Goal: Book appointment/travel/reservation

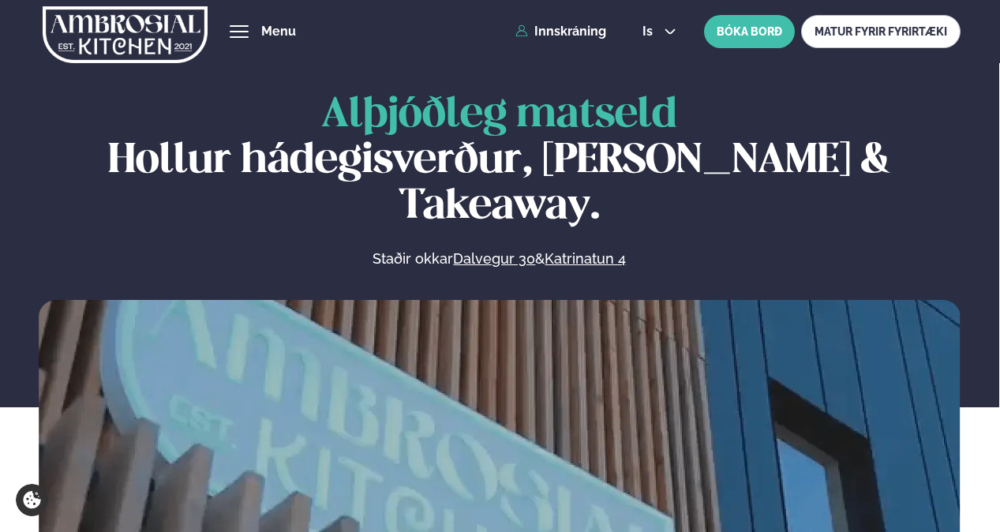
scroll to position [710, 0]
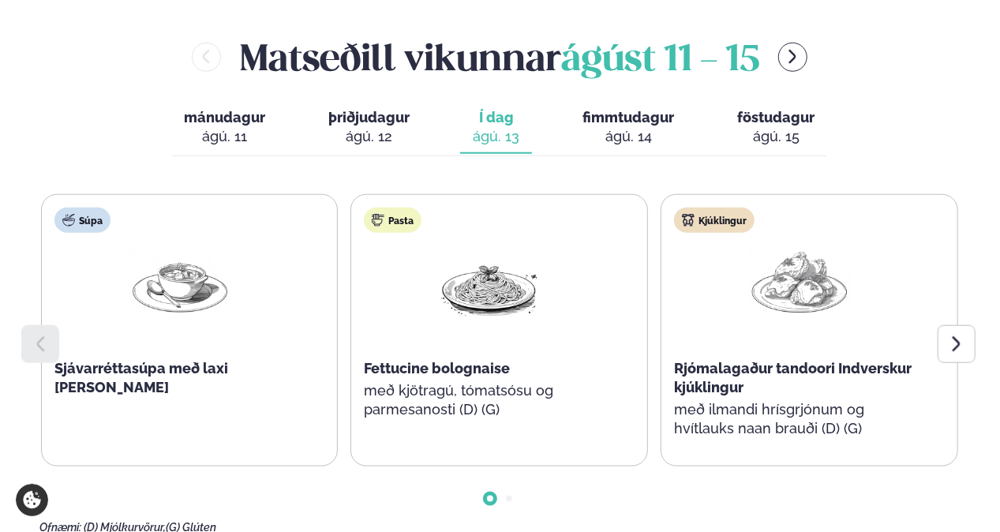
click at [949, 335] on icon at bounding box center [956, 344] width 19 height 19
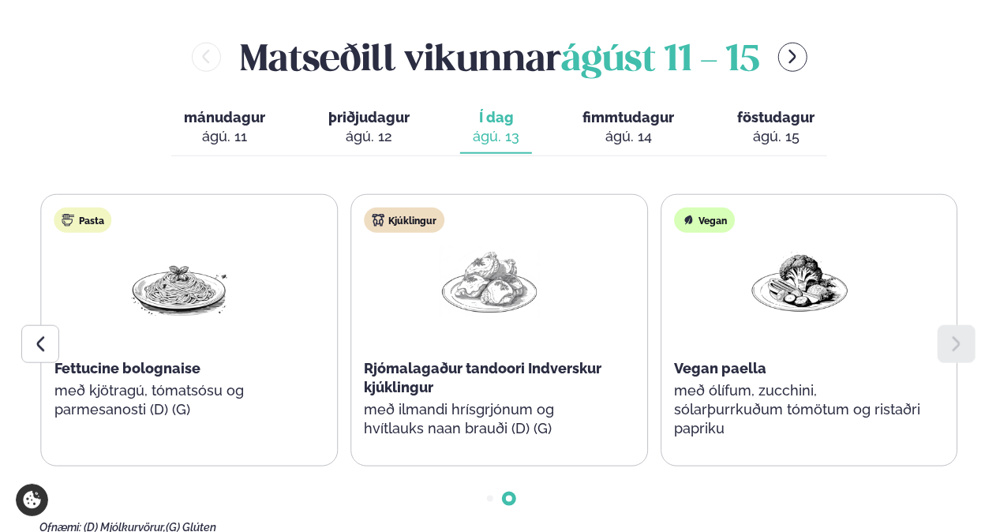
click at [602, 127] on div "ágú. 14" at bounding box center [629, 136] width 92 height 19
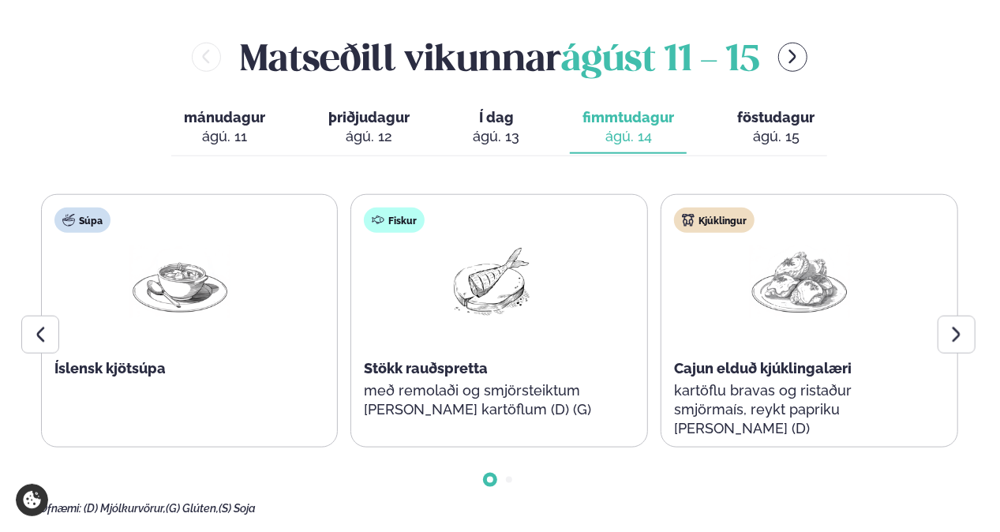
click at [943, 316] on div at bounding box center [957, 335] width 38 height 38
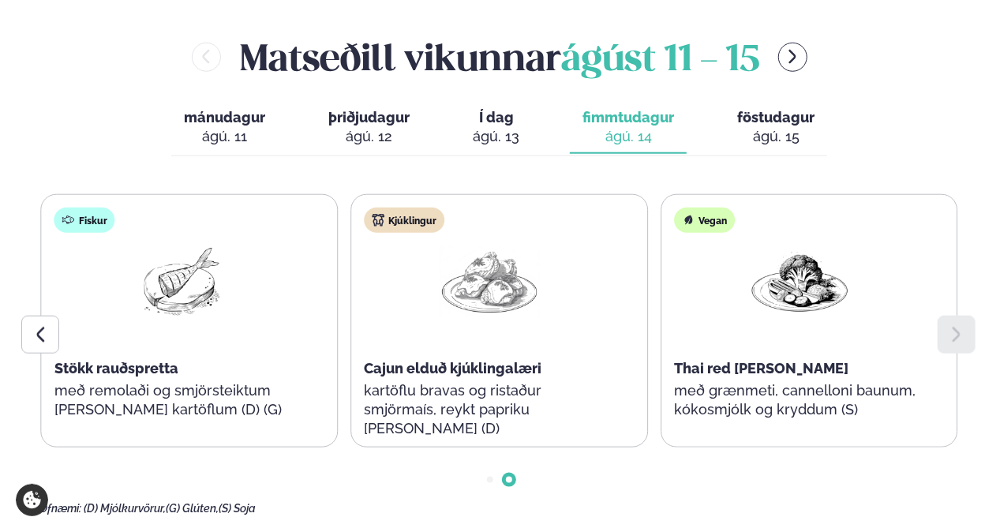
click at [744, 108] on div "mánudagur mán. [DATE] þriðjudagur þri. [DATE] Í dag Í d. [DATE] fimmtudagur fim…" at bounding box center [499, 129] width 656 height 54
click at [752, 127] on div "ágú. 15" at bounding box center [775, 136] width 77 height 19
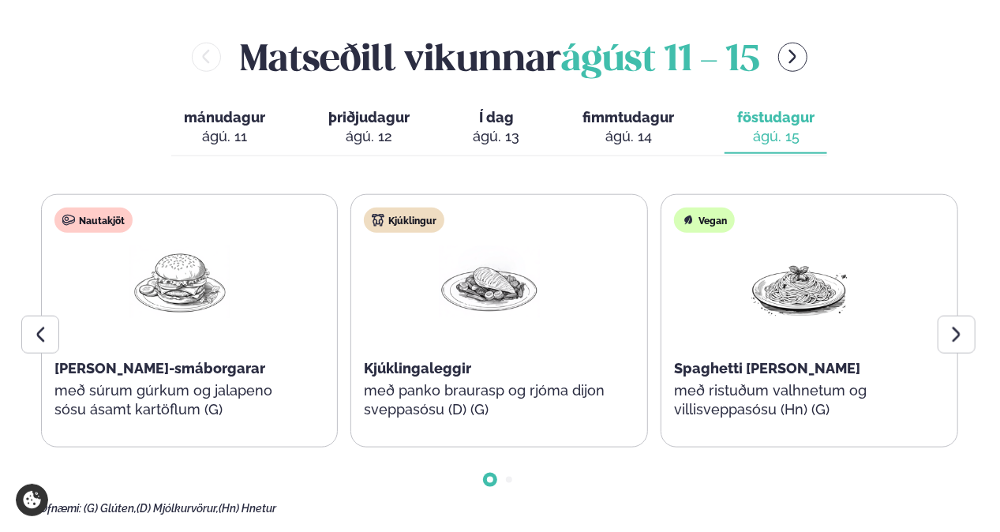
click at [954, 325] on icon at bounding box center [956, 334] width 19 height 19
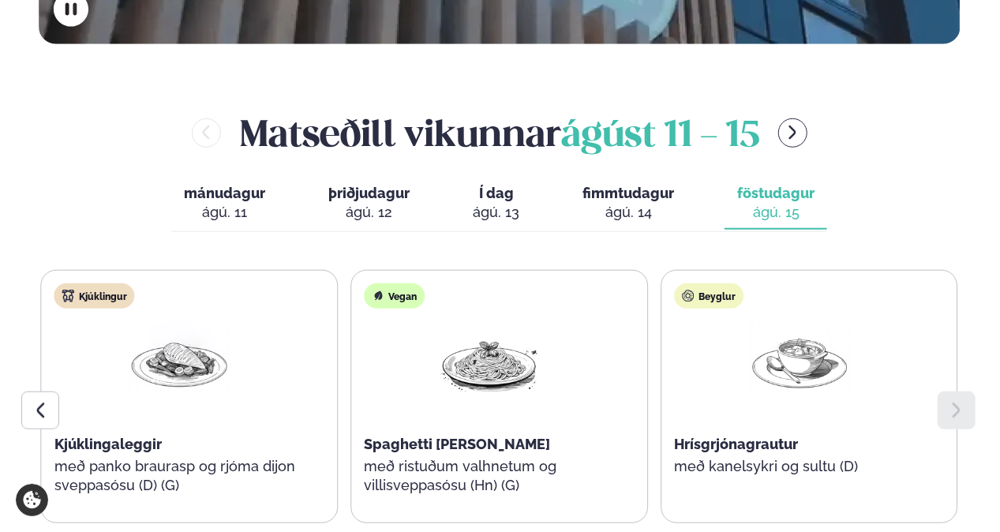
scroll to position [553, 0]
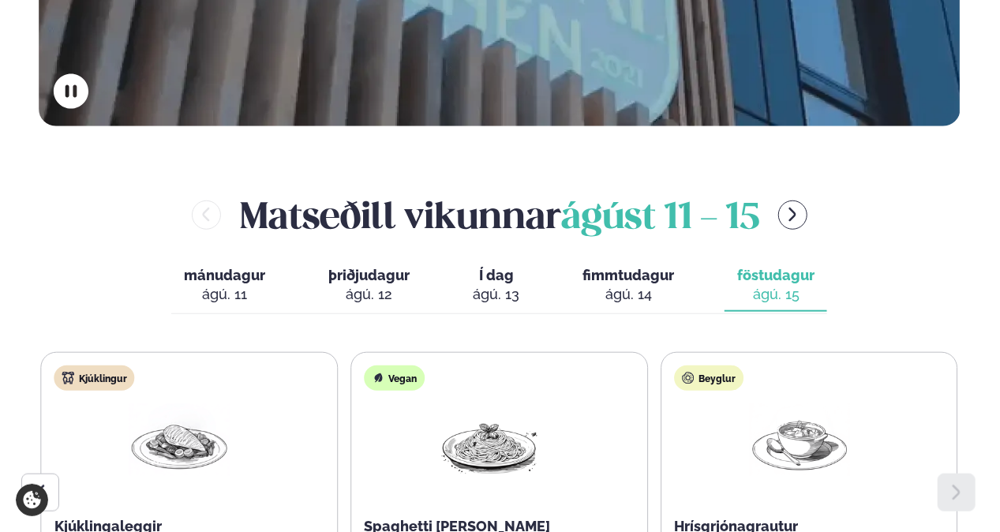
click at [793, 206] on icon "menu-btn-right" at bounding box center [792, 214] width 17 height 17
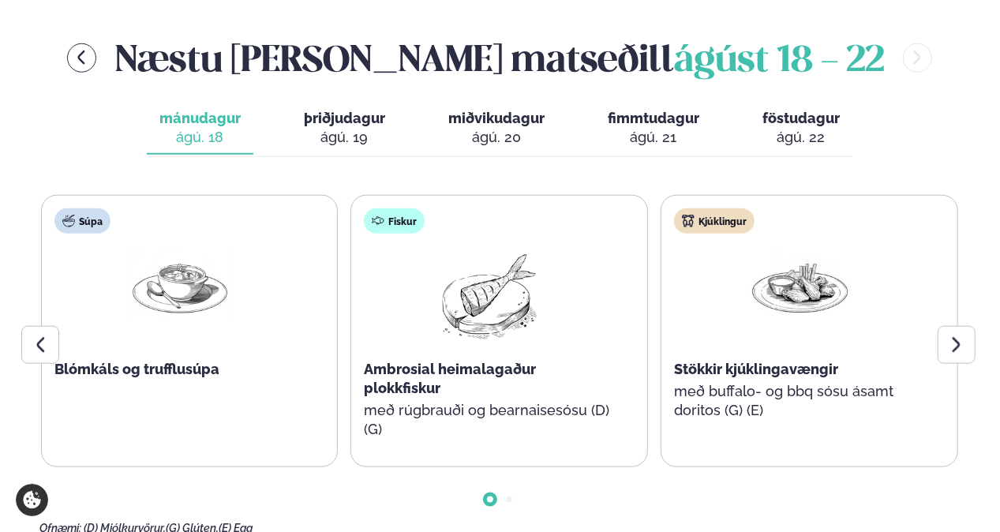
scroll to position [710, 0]
click at [950, 335] on icon at bounding box center [956, 344] width 19 height 19
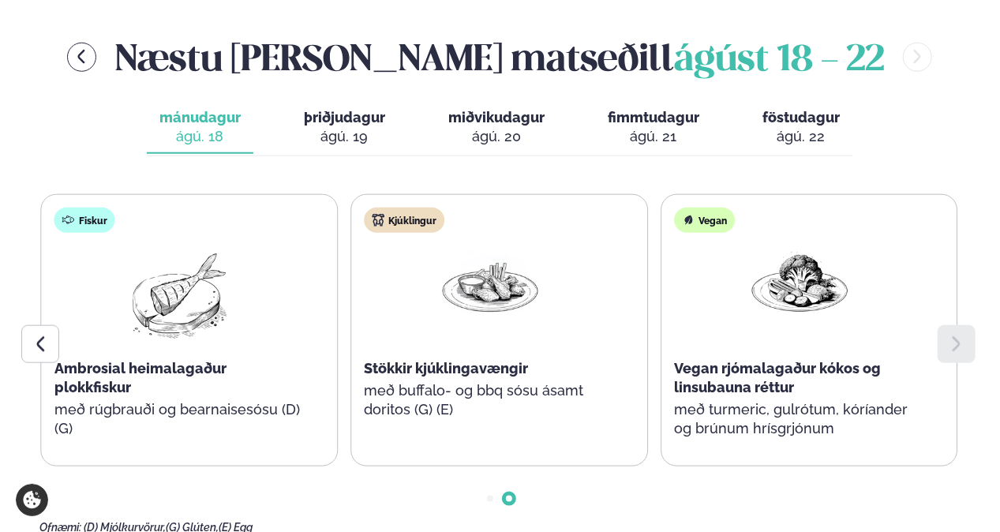
click at [950, 335] on icon at bounding box center [956, 344] width 19 height 19
click at [395, 102] on button "þriðjudagur þri. [DATE]" at bounding box center [344, 128] width 107 height 52
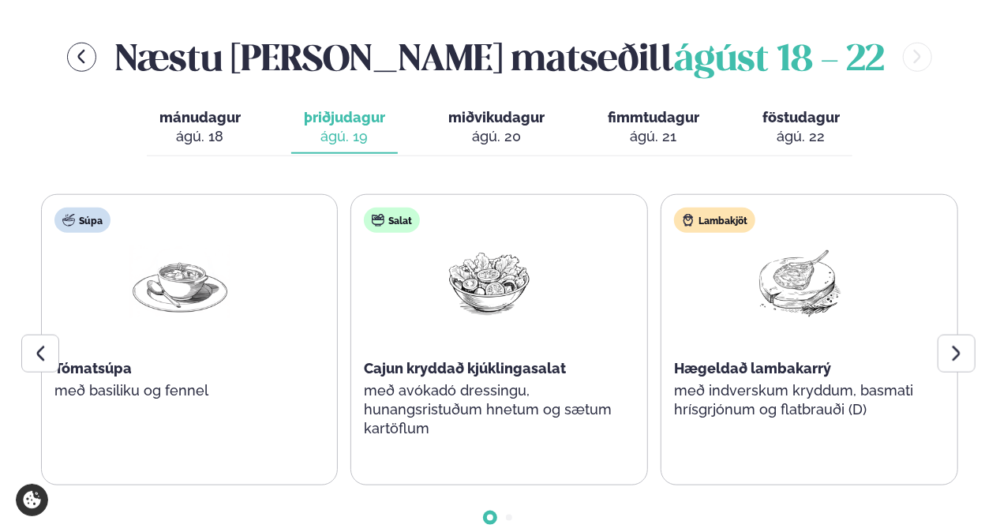
click at [960, 346] on icon at bounding box center [957, 353] width 8 height 15
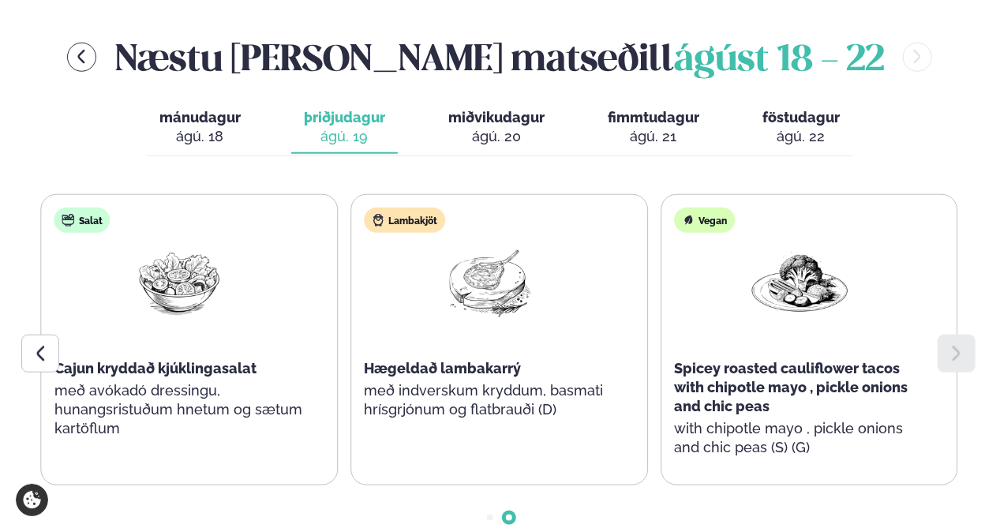
click at [960, 346] on icon at bounding box center [957, 353] width 8 height 15
click at [509, 127] on div "ágú. 20" at bounding box center [496, 136] width 96 height 19
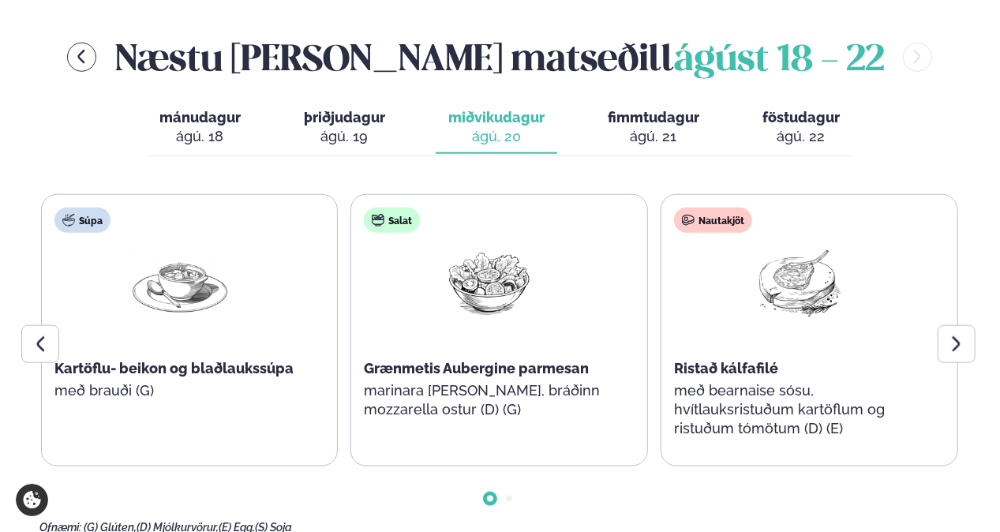
click at [965, 335] on icon at bounding box center [956, 344] width 19 height 19
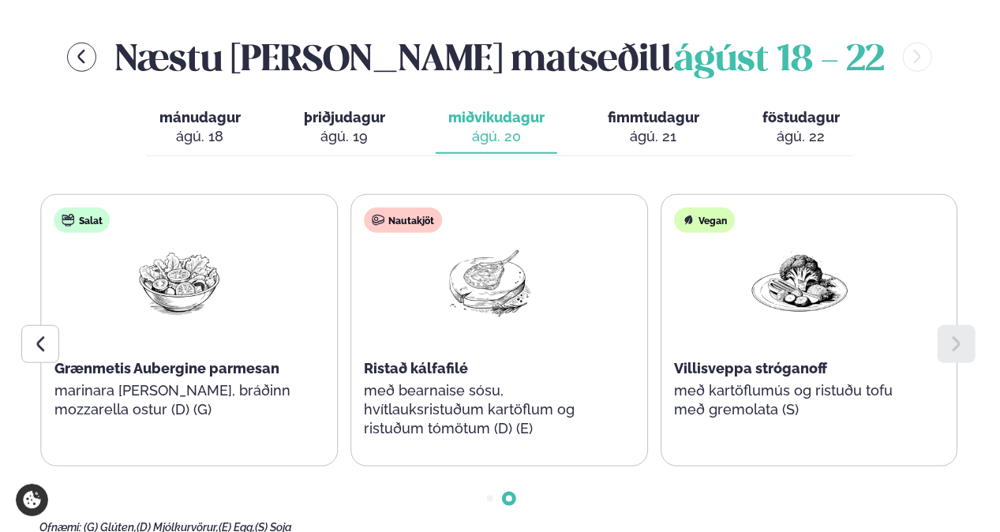
click at [656, 127] on div "ágú. 21" at bounding box center [654, 136] width 92 height 19
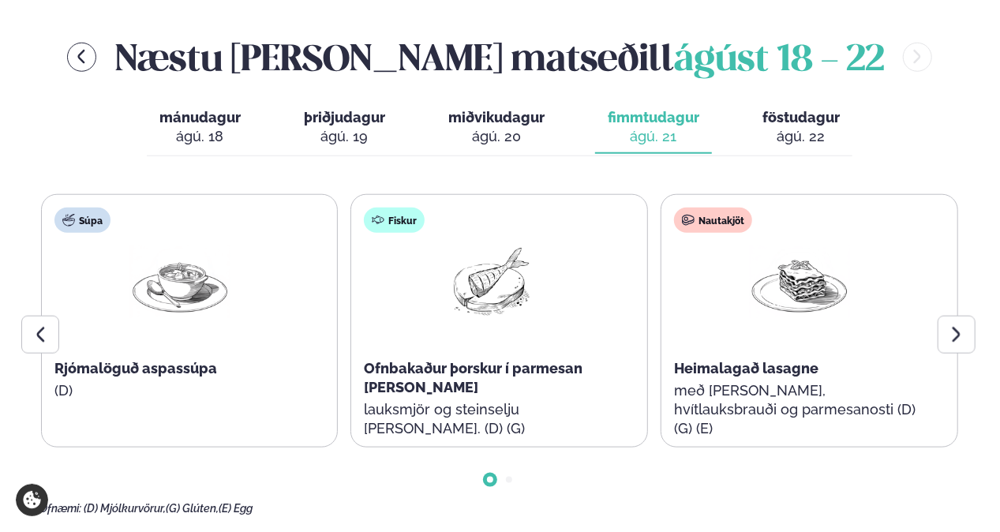
click at [958, 327] on icon at bounding box center [957, 334] width 8 height 15
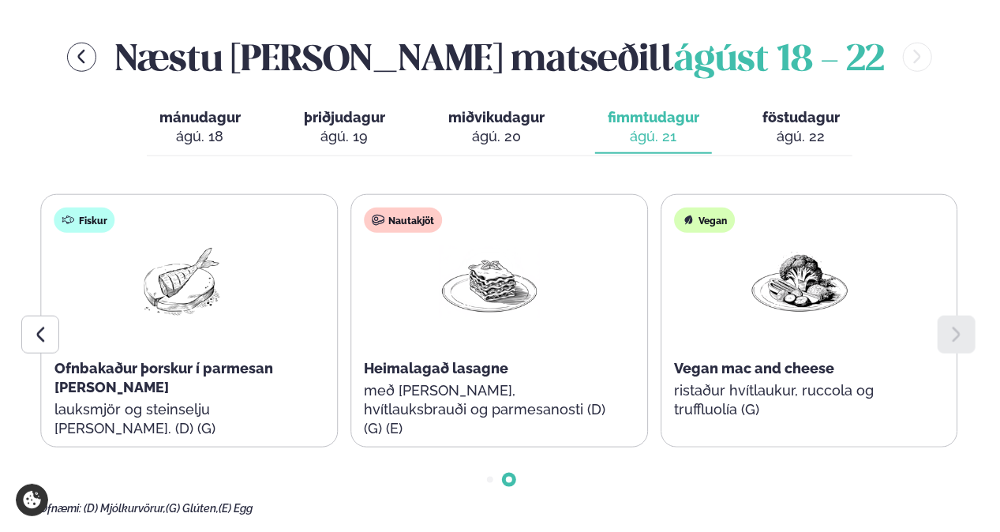
click at [778, 127] on div "ágú. 22" at bounding box center [801, 136] width 77 height 19
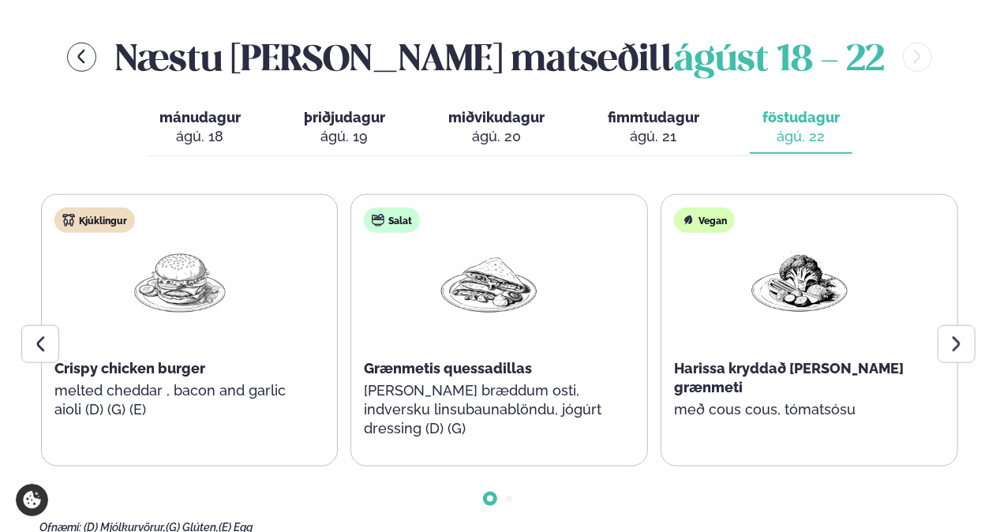
click at [973, 325] on div at bounding box center [957, 344] width 38 height 38
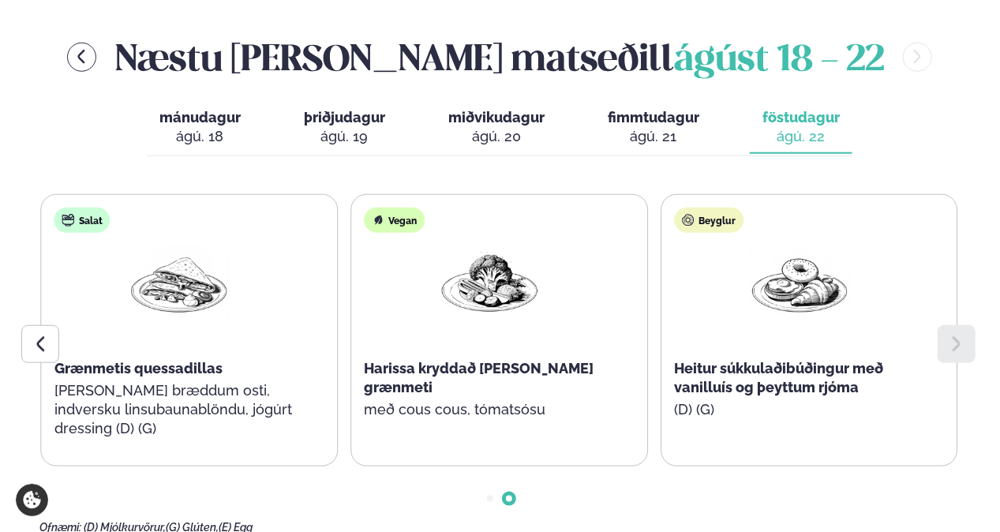
click at [52, 325] on div at bounding box center [40, 344] width 38 height 38
